Goal: Understand process/instructions: Learn how to perform a task or action

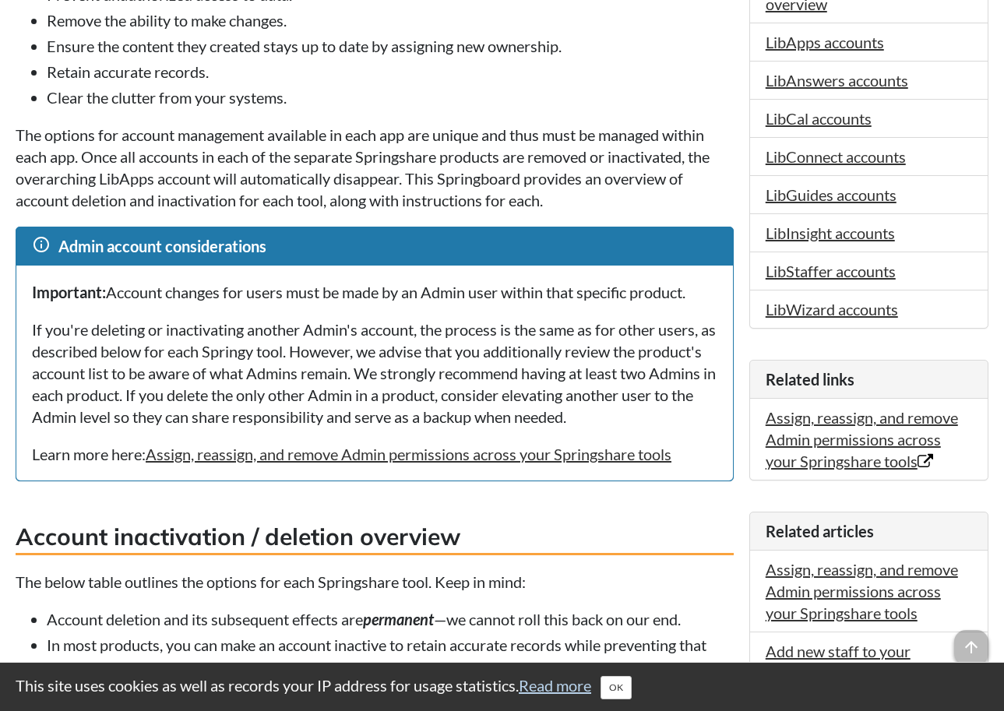
scroll to position [195, 0]
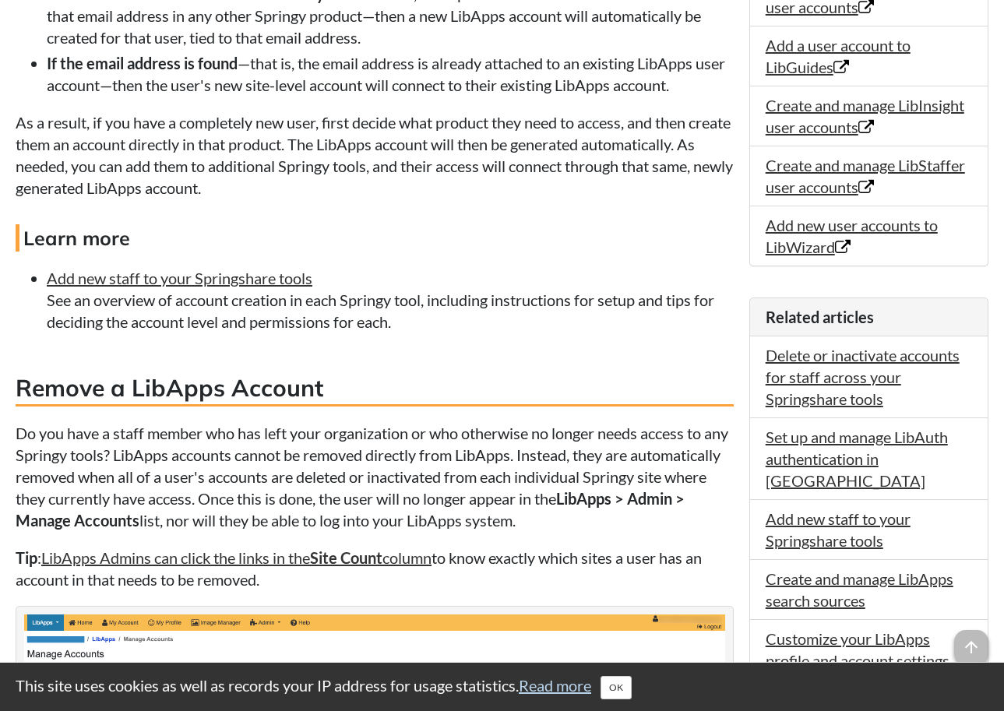
scroll to position [1681, 0]
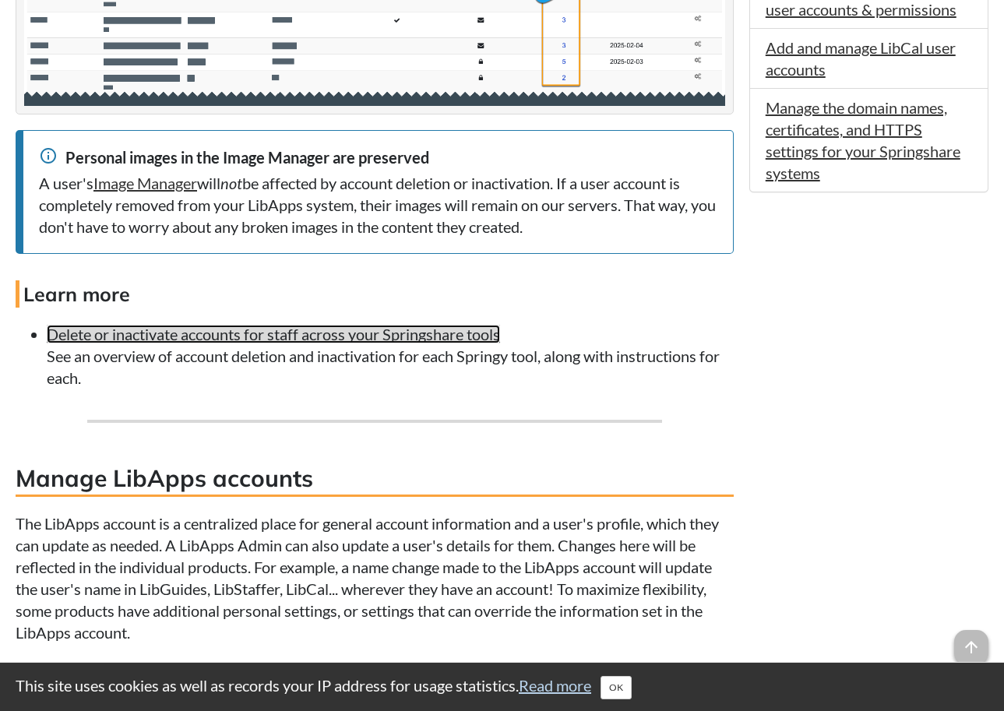
click at [284, 343] on link "Delete or inactivate accounts for staff across your Springshare tools" at bounding box center [273, 334] width 453 height 19
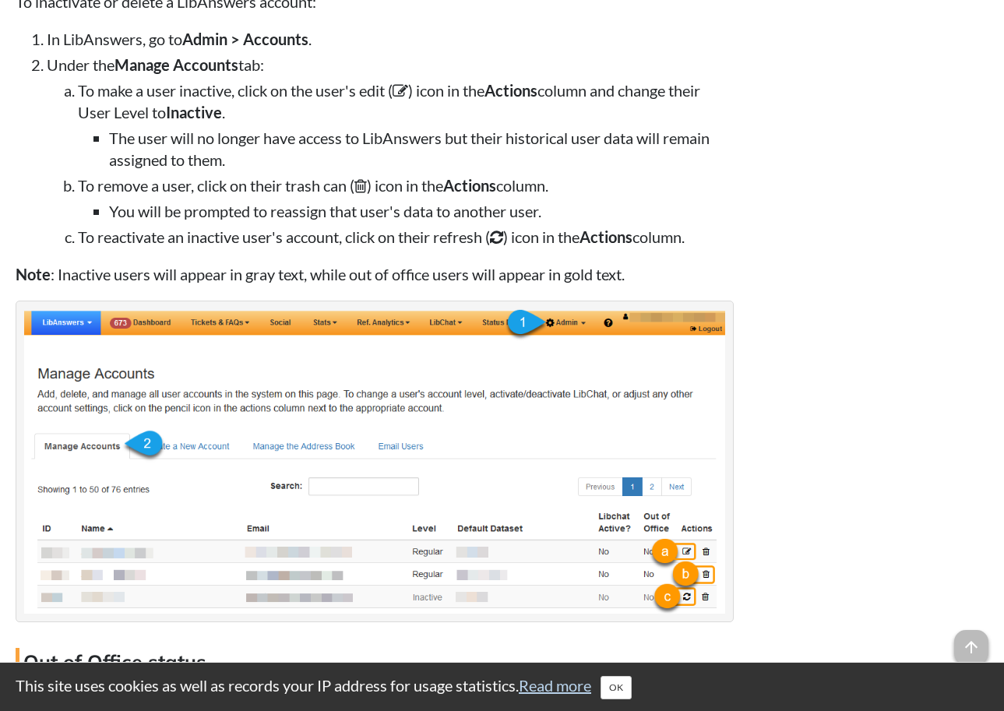
scroll to position [3739, 0]
